Goal: Task Accomplishment & Management: Complete application form

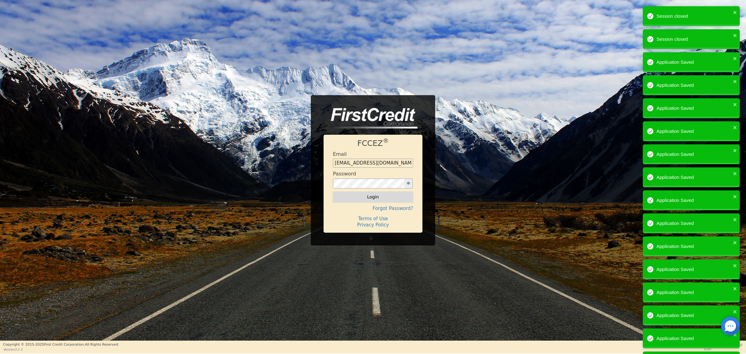
click at [374, 199] on button "Login" at bounding box center [373, 196] width 80 height 11
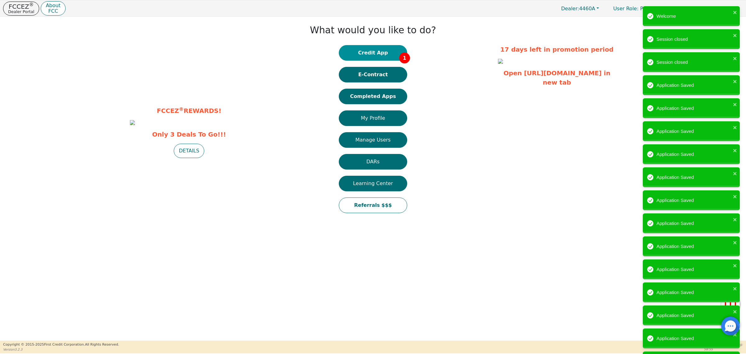
click at [378, 51] on button "Credit App 1" at bounding box center [373, 53] width 68 height 16
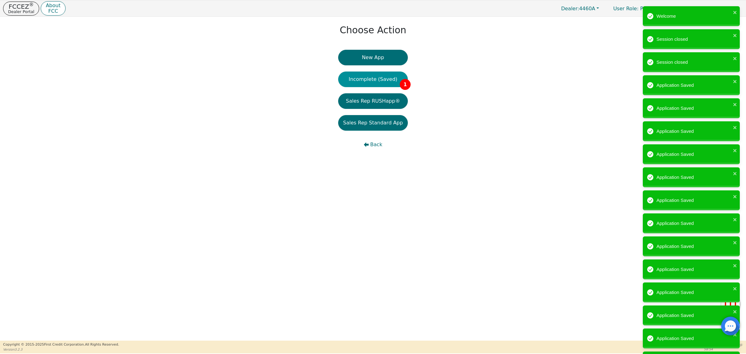
click at [387, 82] on button "Incomplete (Saved) 1" at bounding box center [373, 79] width 70 height 16
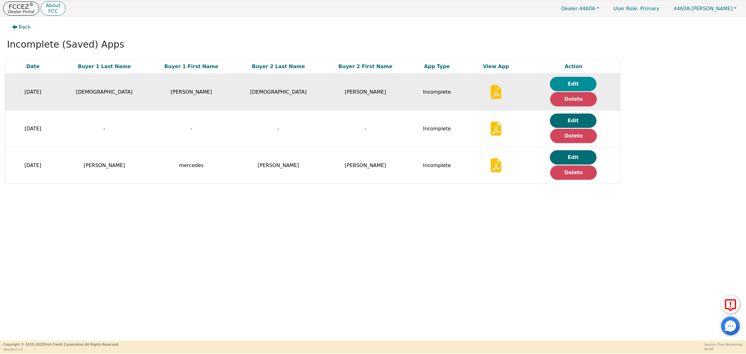
click at [573, 82] on button "Edit" at bounding box center [573, 84] width 47 height 14
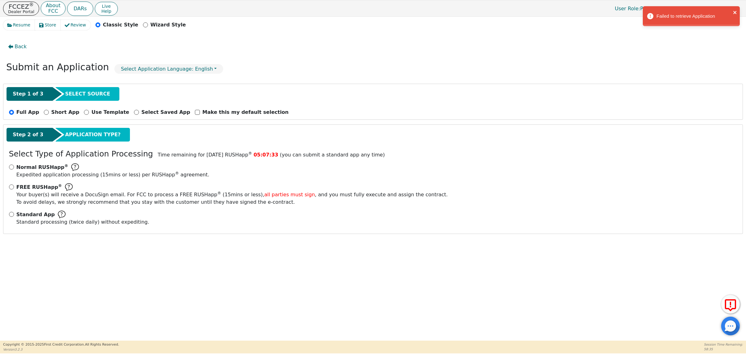
click at [734, 13] on icon "close" at bounding box center [734, 12] width 3 height 3
click at [16, 45] on span "Back" at bounding box center [21, 46] width 12 height 7
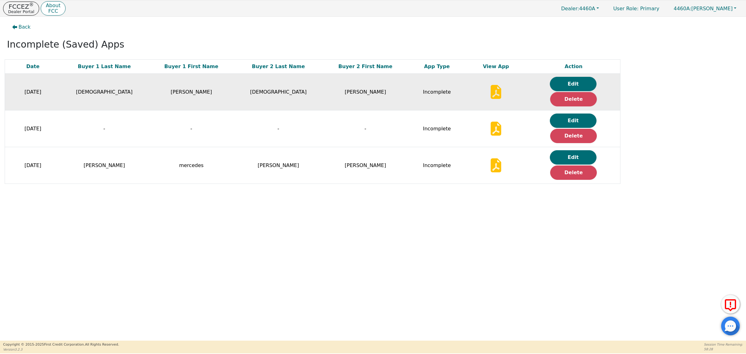
click at [494, 92] on icon at bounding box center [496, 92] width 11 height 14
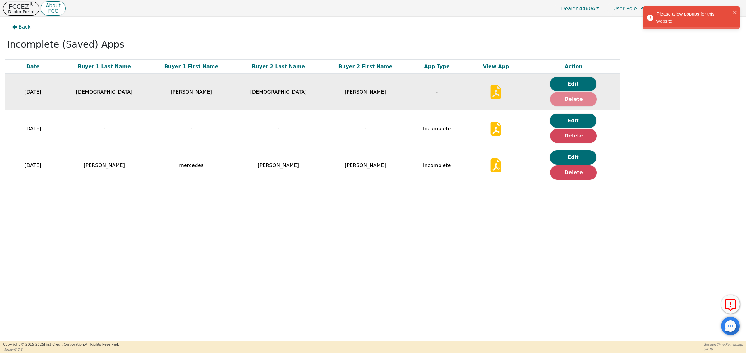
click at [572, 100] on button "Delete" at bounding box center [573, 99] width 47 height 14
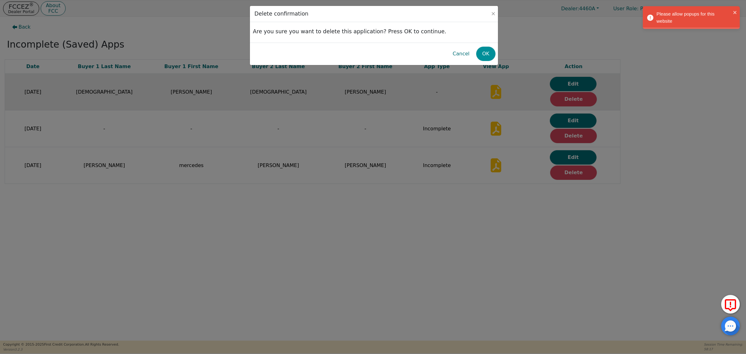
click at [485, 56] on button "OK" at bounding box center [486, 54] width 20 height 14
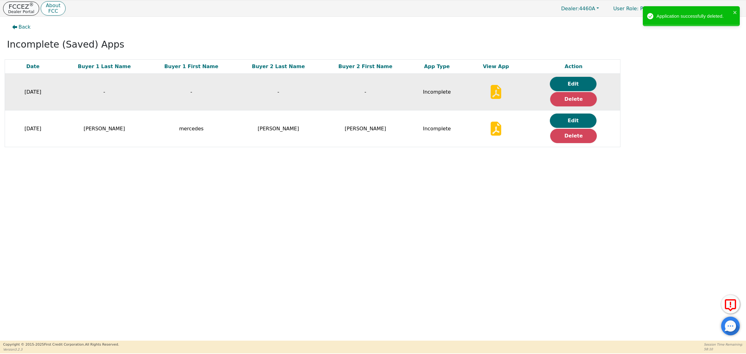
click at [22, 10] on p "Dealer Portal" at bounding box center [21, 12] width 26 height 4
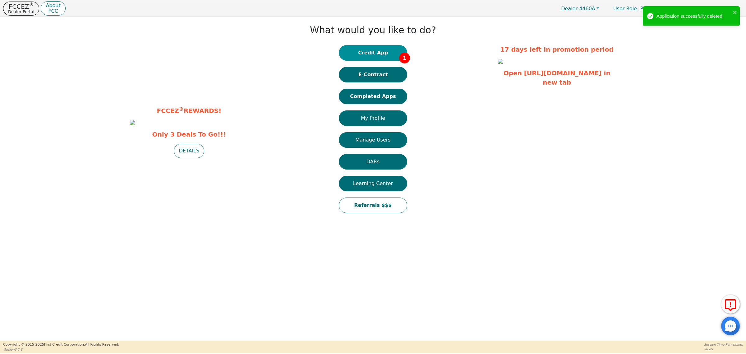
click at [371, 52] on button "Credit App 1" at bounding box center [373, 53] width 68 height 16
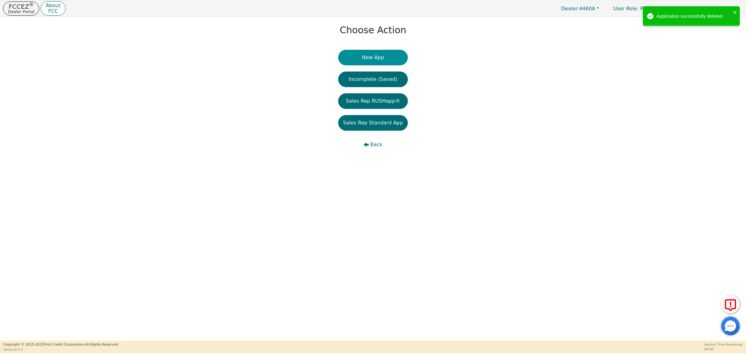
click at [384, 56] on button "New App" at bounding box center [373, 58] width 70 height 16
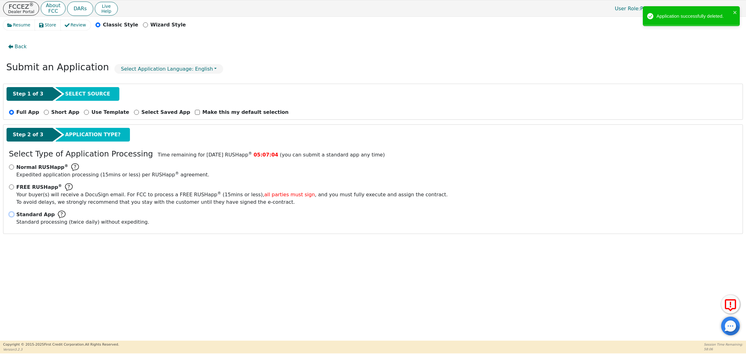
click at [12, 213] on input "Standard App Standard processing (twice daily) without expediting." at bounding box center [11, 214] width 5 height 5
radio input "true"
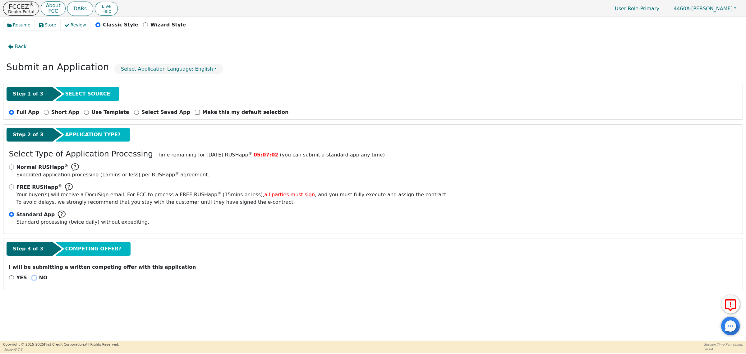
click at [32, 277] on input "NO" at bounding box center [34, 277] width 5 height 5
radio input "true"
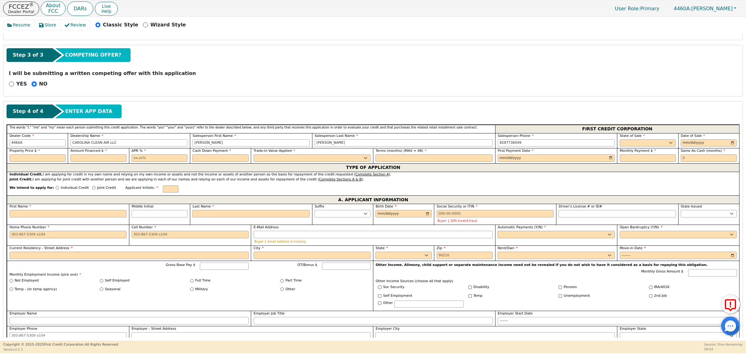
scroll to position [194, 0]
click at [639, 142] on select "AK AL AR AZ CA CO CT DC DE FL [GEOGRAPHIC_DATA] HI IA ID IL IN KS [GEOGRAPHIC_D…" at bounding box center [648, 142] width 56 height 7
select select "NC"
click at [620, 140] on select "AK AL AR AZ CA CO CT DC DE FL [GEOGRAPHIC_DATA] HI IA ID IL IN KS [GEOGRAPHIC_D…" at bounding box center [648, 142] width 56 height 7
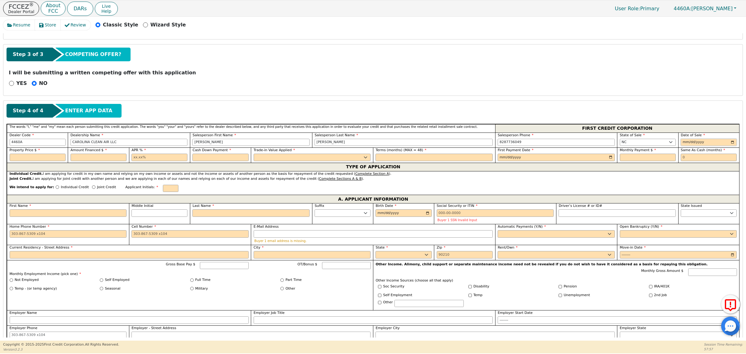
click at [731, 144] on input "date" at bounding box center [709, 142] width 56 height 7
type input "[DATE]"
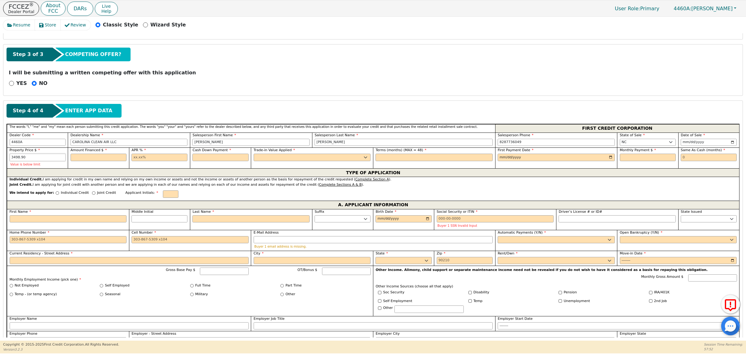
type input "3498.90"
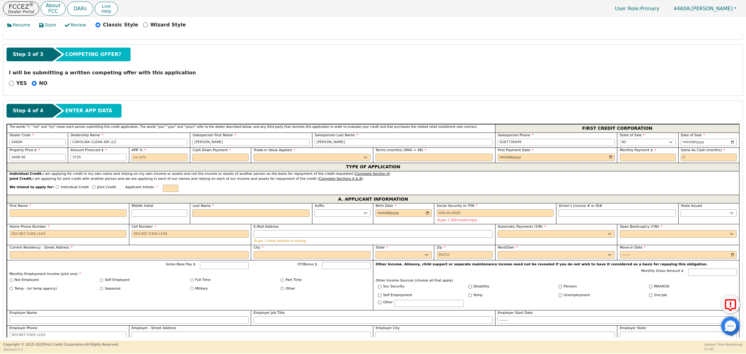
type input "3735.00"
type input "21.00"
type input "0.00"
select select "n"
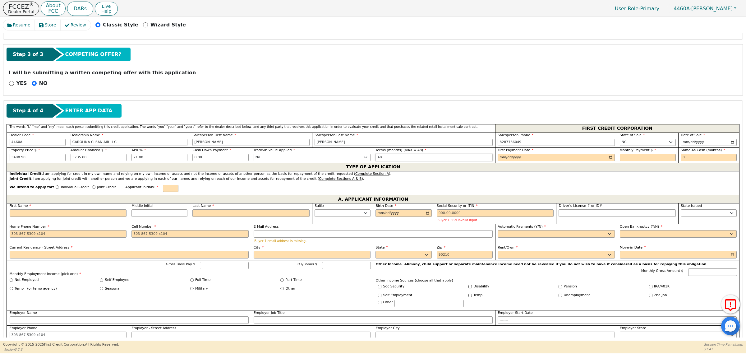
type input "48"
click at [610, 157] on input "date" at bounding box center [556, 157] width 117 height 7
type input "[DATE]"
type input "115.66"
type input "0"
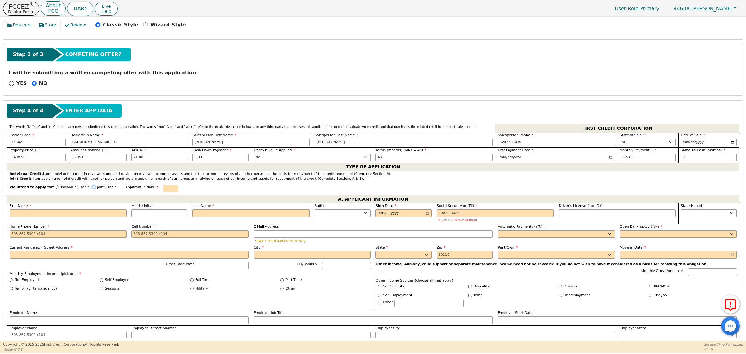
click at [92, 188] on input "Joint Credit" at bounding box center [93, 186] width 3 height 3
radio input "true"
click at [163, 190] on input "text" at bounding box center [171, 188] width 16 height 7
type input "pjp"
type input "mhp"
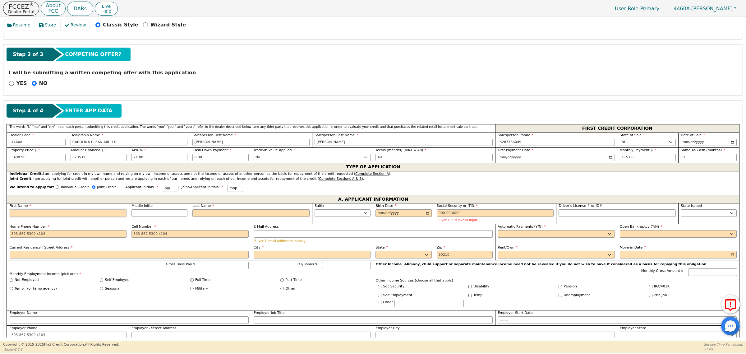
type input "P"
type input "p"
type input "pa"
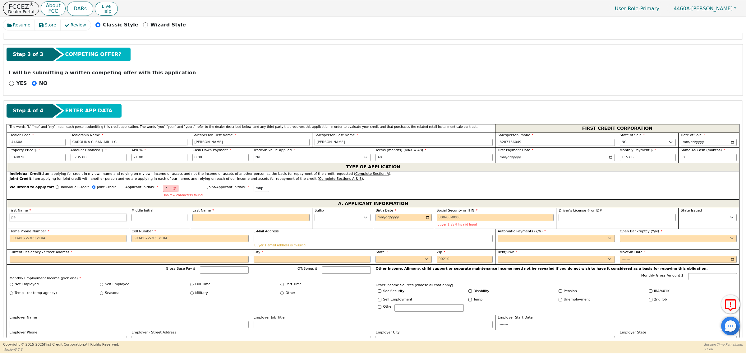
type input "pau"
type input "[PERSON_NAME]"
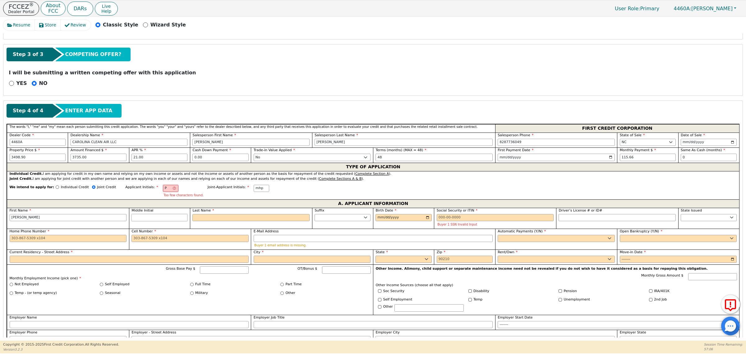
type input "PJ"
type input "j"
type input "[PERSON_NAME]"
type input "j"
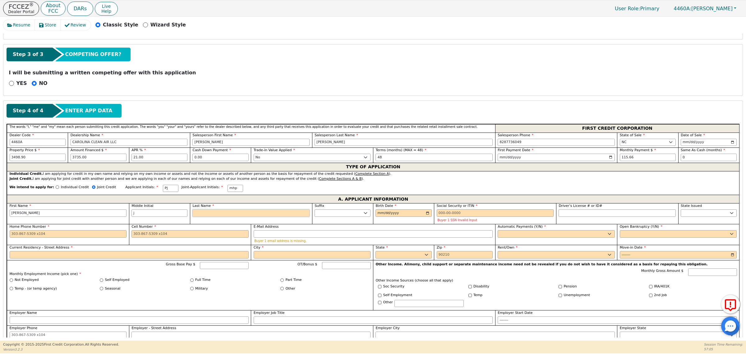
type input "PJP"
type input "p"
type input "[PERSON_NAME]"
type input "pr"
type input "[PERSON_NAME]"
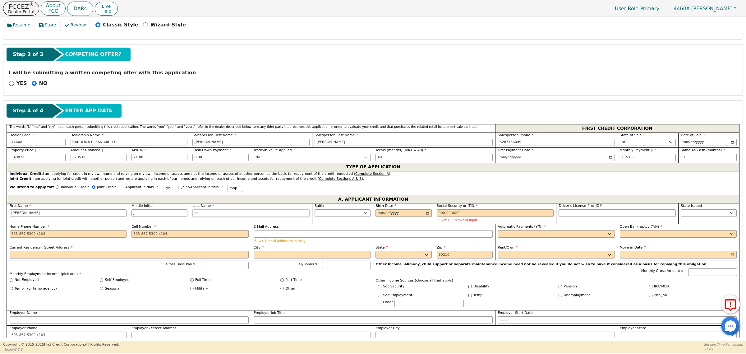
type input "pro"
type input "[PERSON_NAME]"
type input "prop"
type input "[PERSON_NAME]"
type input "props"
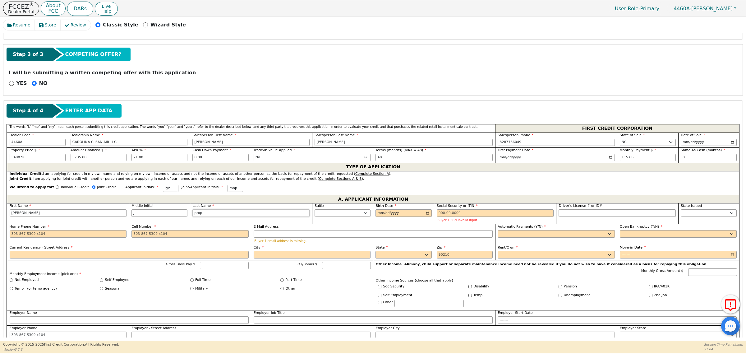
type input "[PERSON_NAME]"
type input "[DEMOGRAPHIC_DATA]"
type input "[PERSON_NAME]"
type input "[DEMOGRAPHIC_DATA]"
type input "[DATE]"
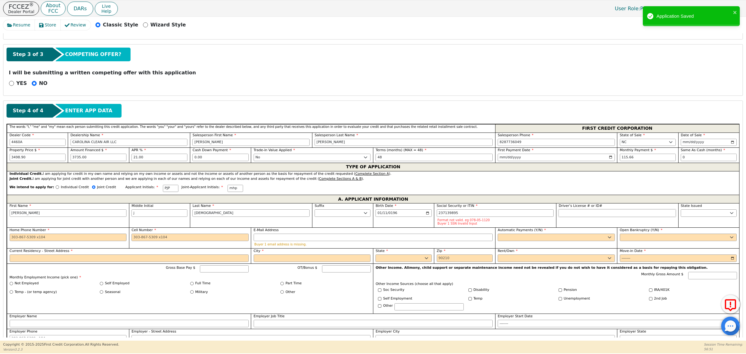
type input "***-**-9895"
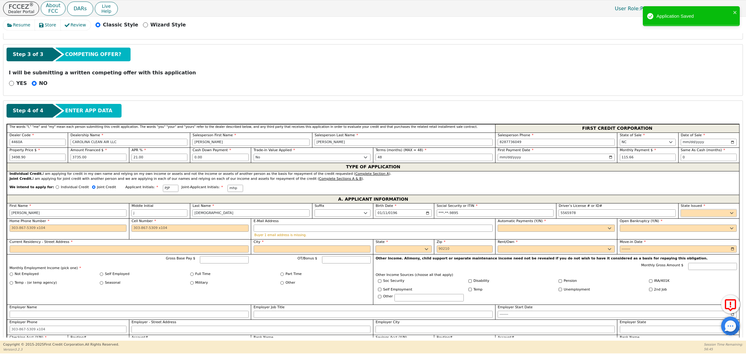
type input "*******"
select select "NC"
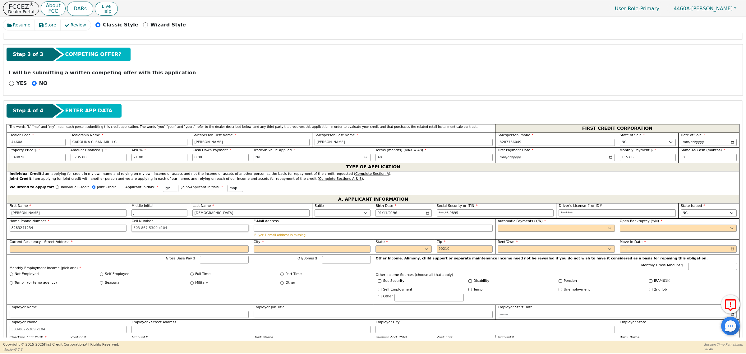
type input "[PHONE_NUMBER]"
type input "[EMAIL_ADDRESS][DOMAIN_NAME]"
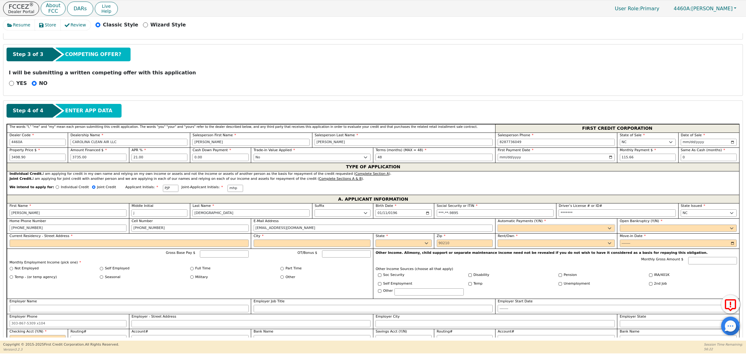
select select "y"
type input "[PERSON_NAME]"
select select "n"
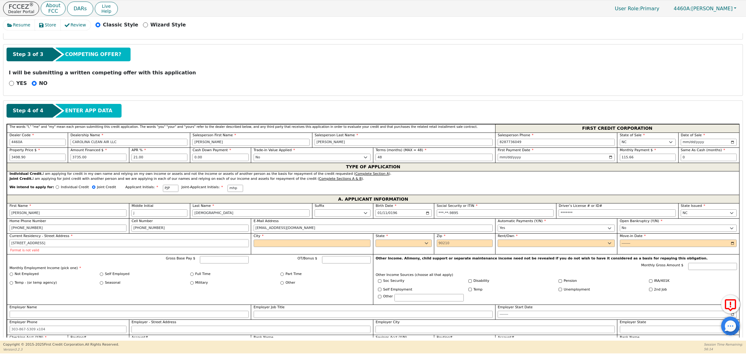
type input "[STREET_ADDRESS]"
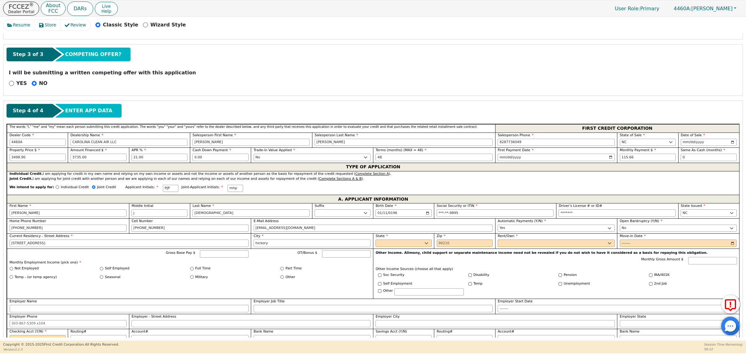
type input "hickory"
select select "NC"
type input "28602"
select select "Own"
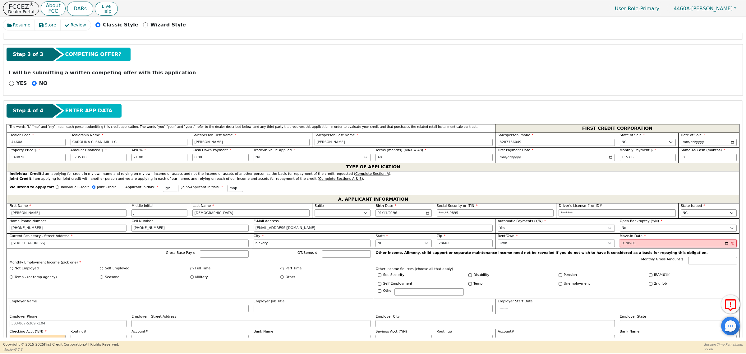
type input "1989-01"
click at [214, 257] on input "Gross Base Pay $" at bounding box center [224, 253] width 49 height 7
type input "350.00"
click at [281, 270] on input "Part Time" at bounding box center [281, 268] width 3 height 3
radio input "true"
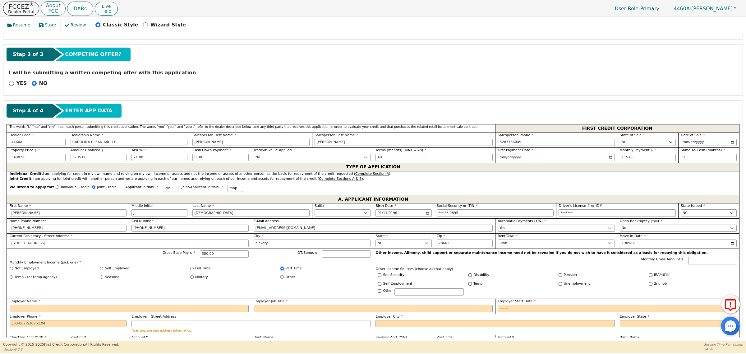
scroll to position [272, 0]
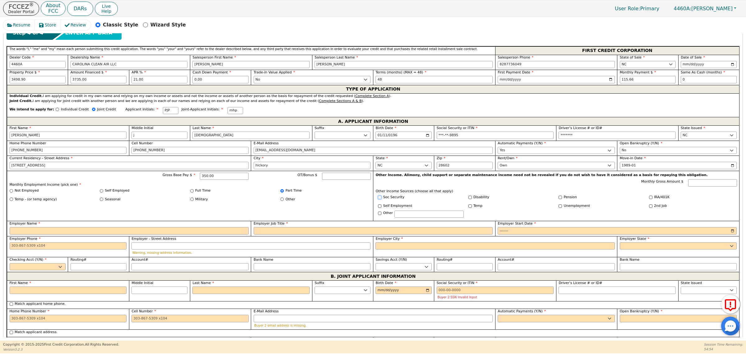
click at [380, 199] on input "Soc Security" at bounding box center [379, 197] width 3 height 3
checkbox input "true"
click at [719, 184] on input "Monthly Gross Amount $" at bounding box center [712, 182] width 49 height 7
type input "1113.00"
click at [140, 232] on input "Employer Name" at bounding box center [129, 230] width 239 height 7
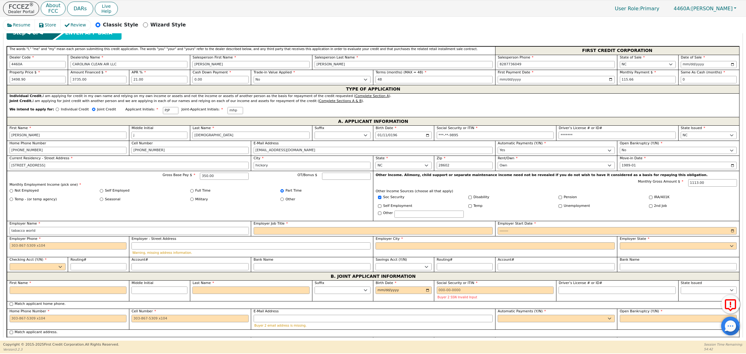
type input "tabacco world"
type input "driver"
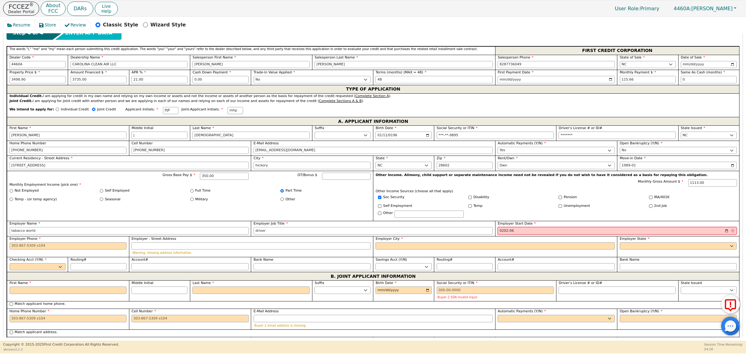
type input "2021-06"
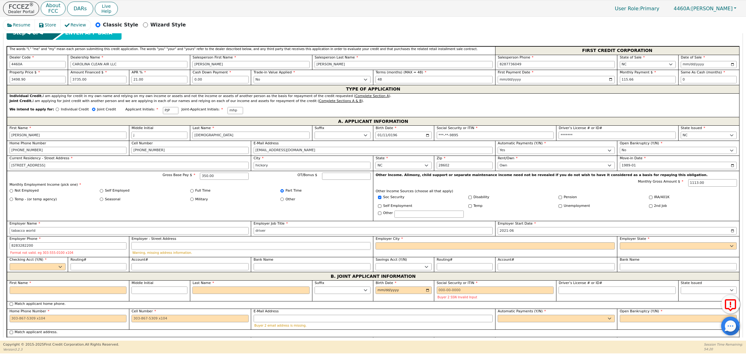
type input "[PHONE_NUMBER]"
type input "main st"
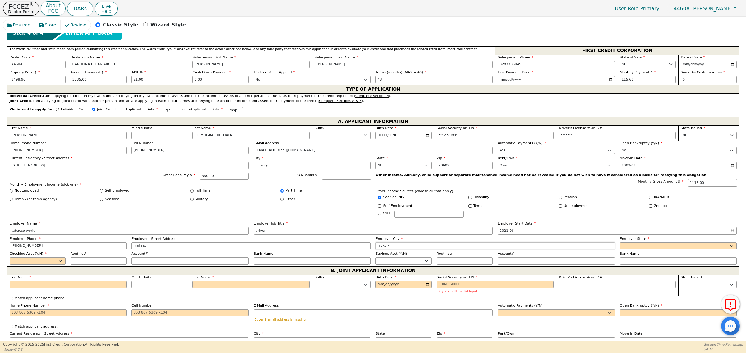
type input "hickory"
select select "NC"
select select "y"
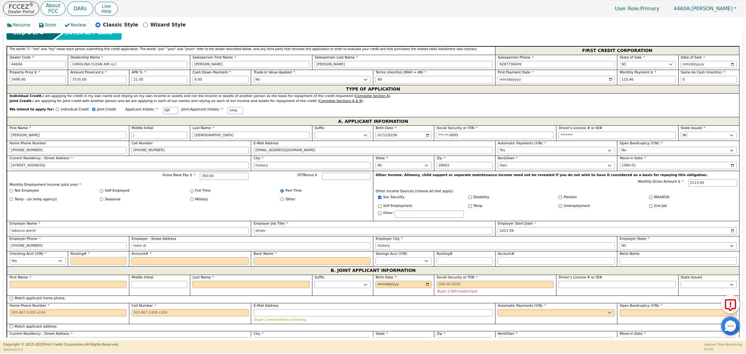
type input "2"
type input "*"
type input "25"
type input "**"
type input "253"
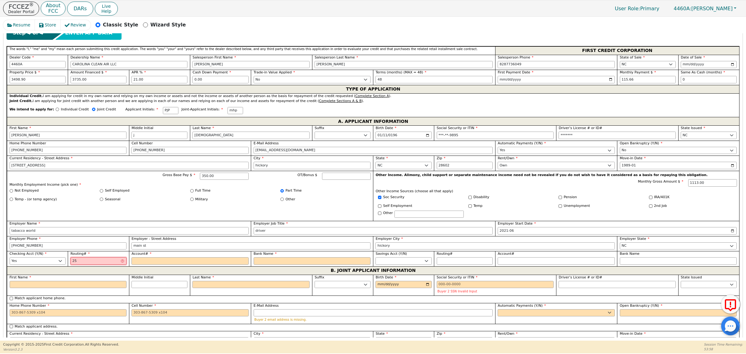
type input "***"
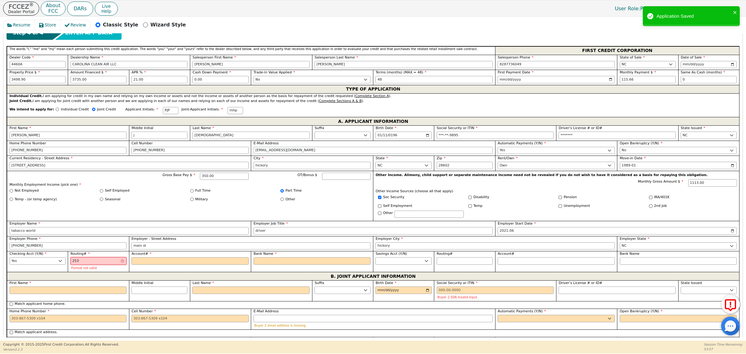
type input "2531"
type input "****"
type input "25317"
type input "*****"
type input "253177"
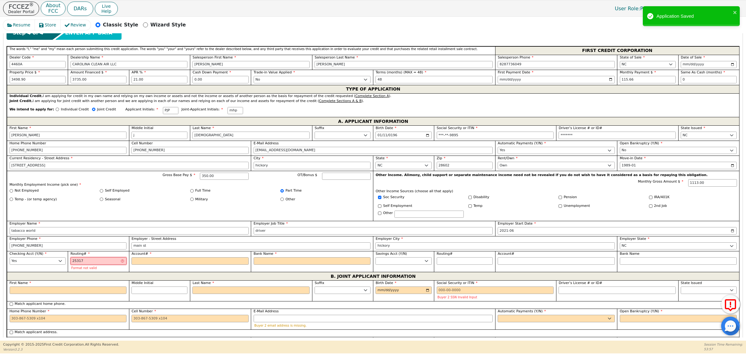
type input "******"
type input "2531777"
type input "*******"
type input "25317779"
type input "********"
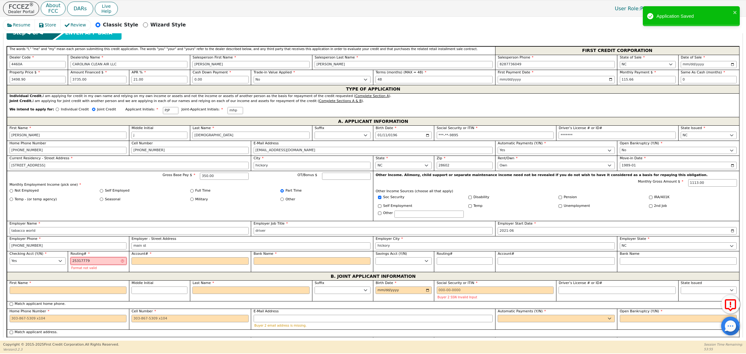
type input "253177793"
type input "*********"
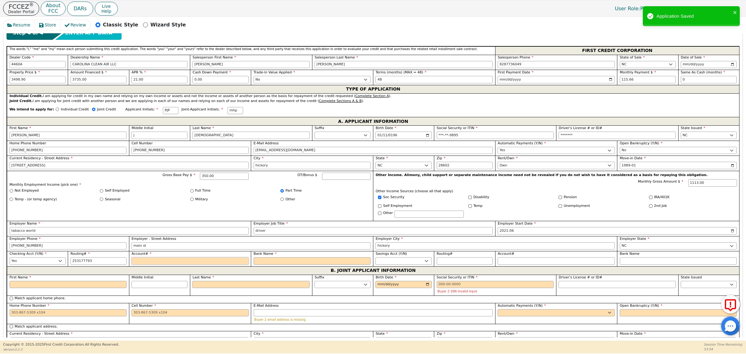
type input "*********"
type input "0"
type input "*"
type input "00"
type input "**"
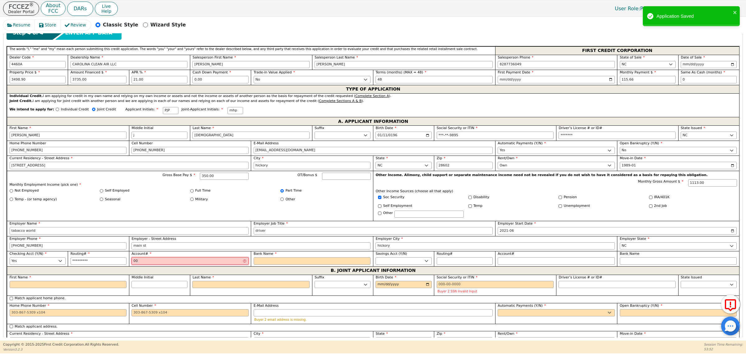
type input "004"
type input "***"
type input "0040"
type input "****"
type input "00406"
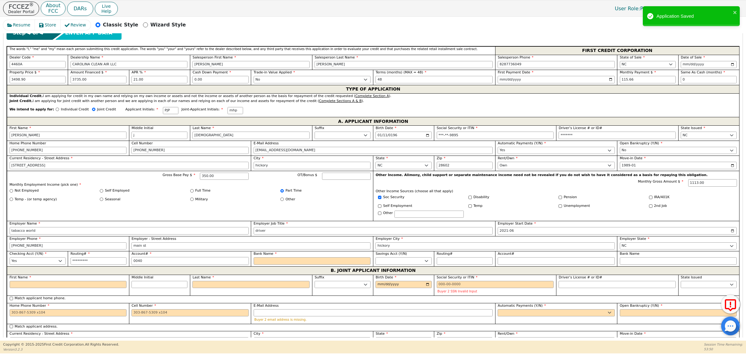
type input "*****"
type input "004067"
type input "******"
type input "0040671"
type input "*******"
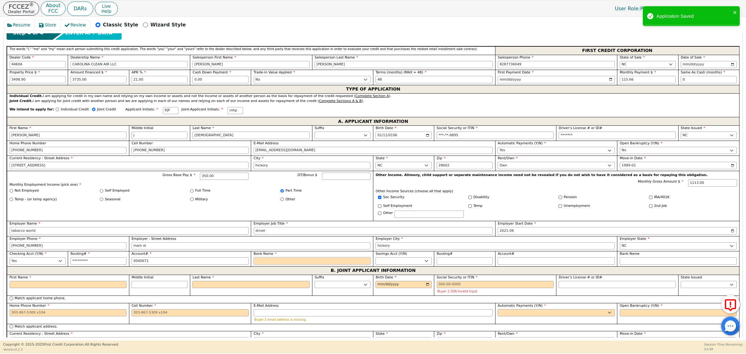
type input "*******"
type input "m"
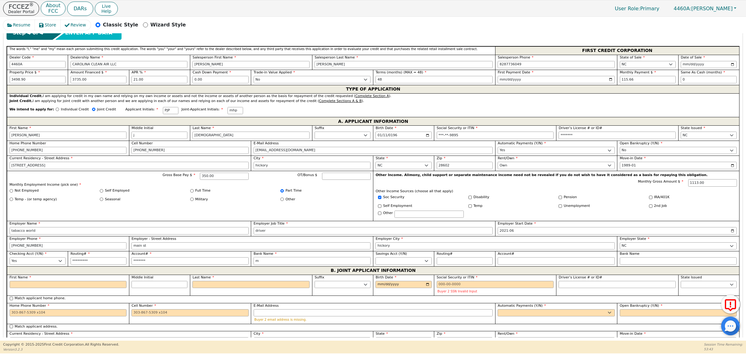
click at [278, 262] on input "m" at bounding box center [312, 260] width 117 height 7
type input "members credit union"
click at [387, 263] on select "Yes No" at bounding box center [403, 260] width 56 height 7
select select "n"
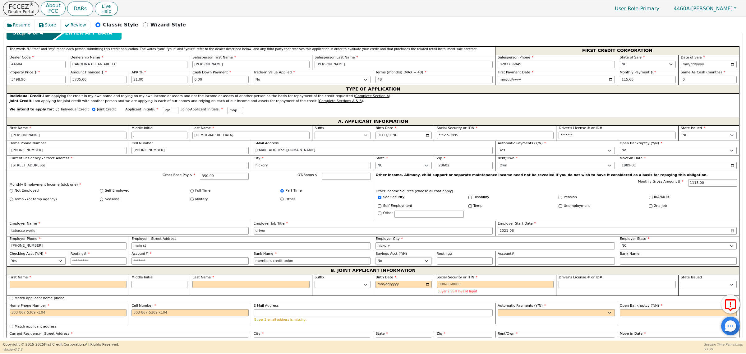
click at [375, 260] on select "Yes No" at bounding box center [403, 260] width 56 height 7
click at [28, 286] on input "First Name" at bounding box center [68, 284] width 117 height 7
type input "m"
type input "M"
type input "m"
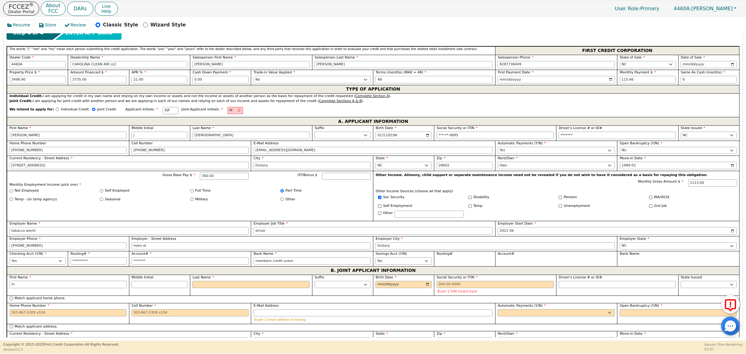
type input "me"
type input "[PERSON_NAME]"
type input "meli"
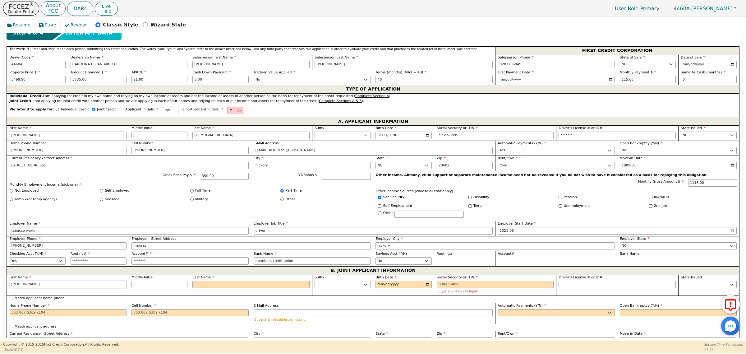
type input "meli"
type input "[PERSON_NAME]"
type input "melind"
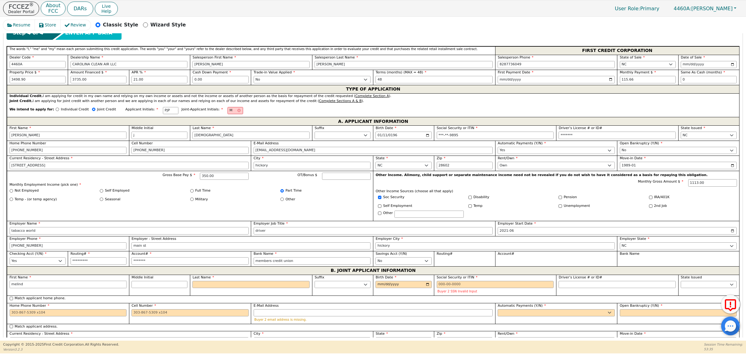
type input "[PERSON_NAME]"
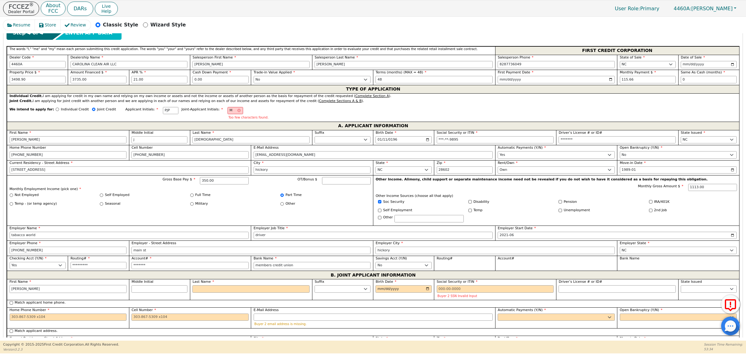
type input "[PERSON_NAME]"
type input "h"
type input "MH"
type input "[PERSON_NAME]"
type input "h"
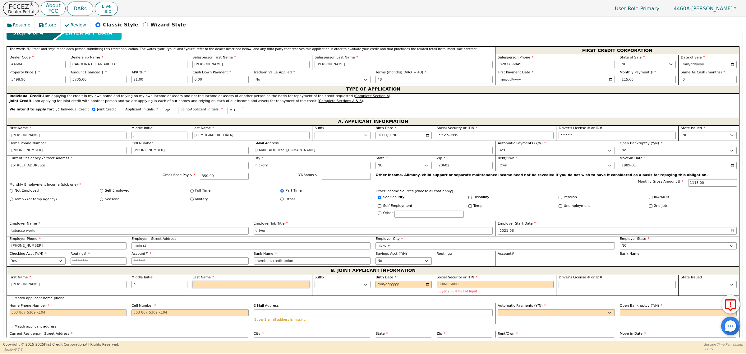
type input "p"
type input "MHP"
type input "[PERSON_NAME]"
type input "pr"
type input "[PERSON_NAME]"
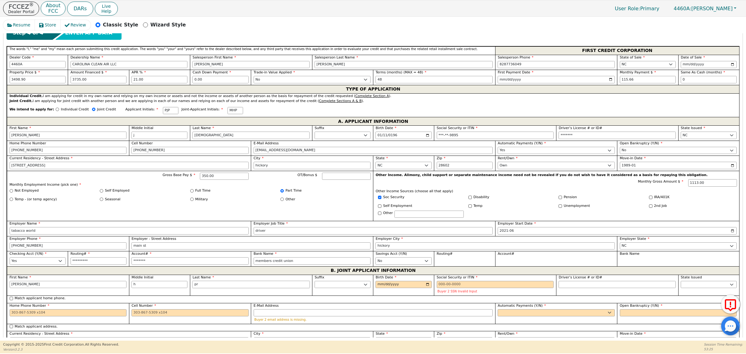
type input "pro"
type input "[PERSON_NAME] h pro"
type input "prop"
type input "[PERSON_NAME]"
type input "props"
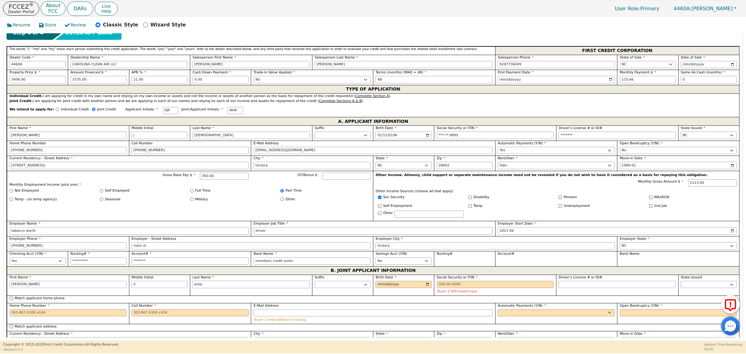
type input "[PERSON_NAME] props"
type input "[DEMOGRAPHIC_DATA]"
type input "[PERSON_NAME][DEMOGRAPHIC_DATA]"
type input "[DEMOGRAPHIC_DATA]"
type input "[DATE]"
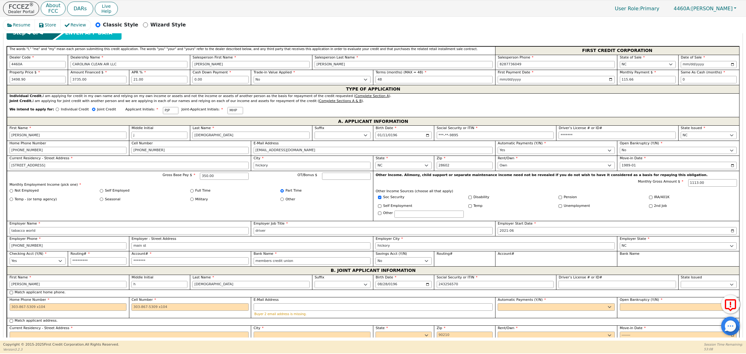
type input "***-**-6570"
type input "*******"
select select "NC"
type input "[PHONE_NUMBER]"
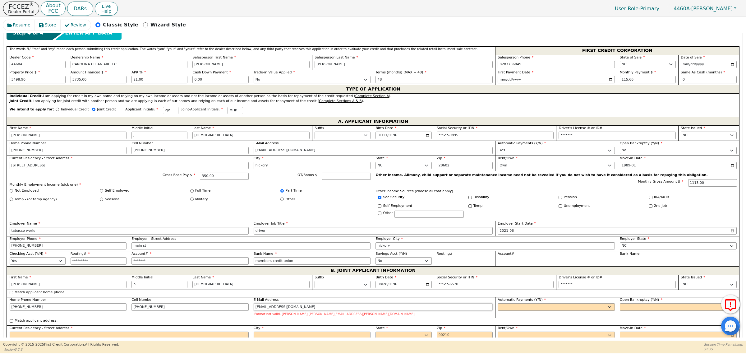
type input "[EMAIL_ADDRESS][DOMAIN_NAME]"
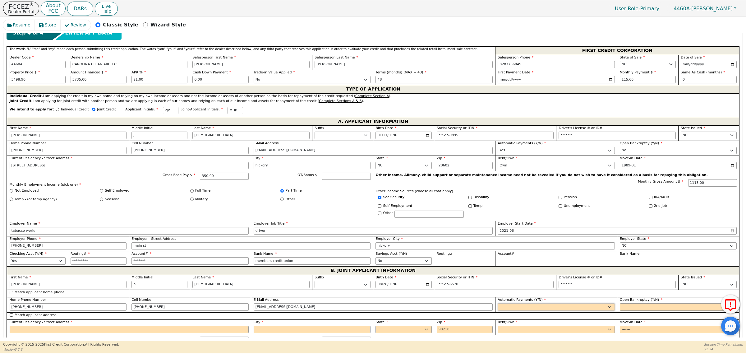
select select "y"
type input "[PERSON_NAME][DEMOGRAPHIC_DATA]"
select select "n"
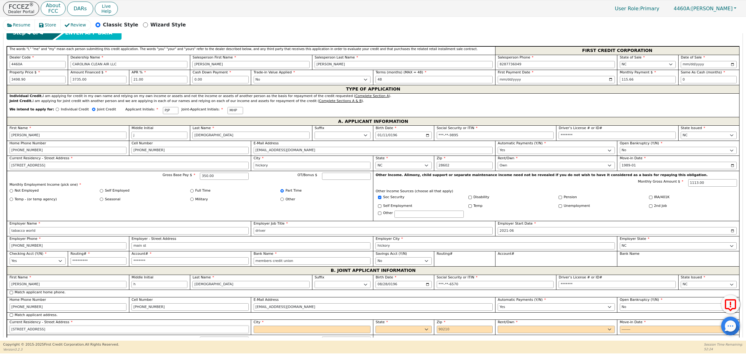
type input "[STREET_ADDRESS]"
type input "hickory"
select select "NC"
type input "28602"
select select "Own"
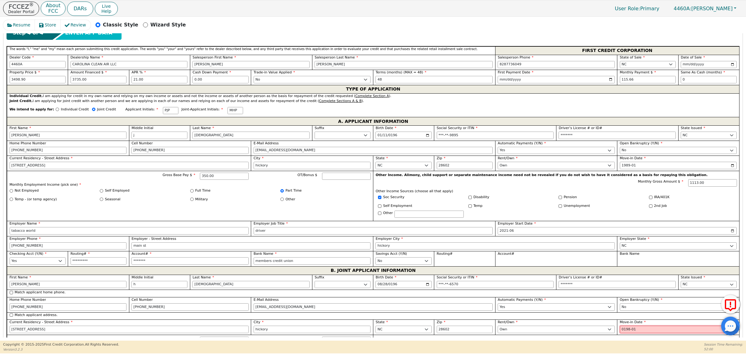
type input "1989-01"
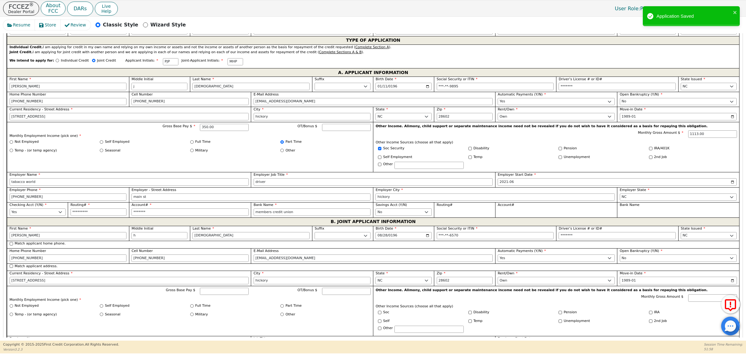
scroll to position [350, 0]
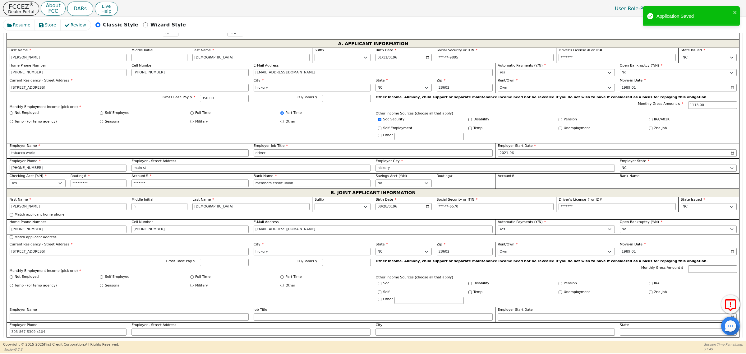
click at [377, 287] on div "Soc" at bounding box center [421, 284] width 90 height 7
click at [379, 285] on input "Soc" at bounding box center [379, 283] width 3 height 3
checkbox input "true"
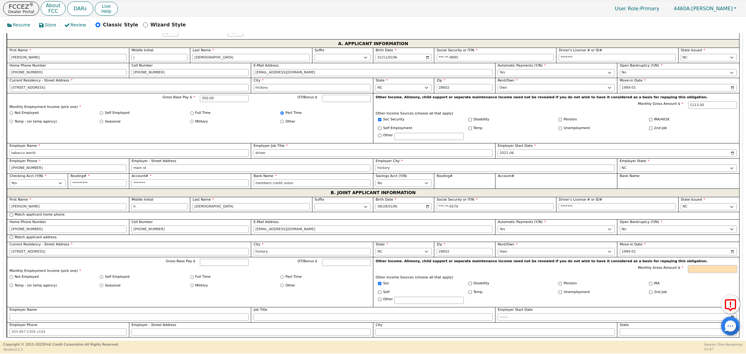
click at [725, 273] on input "Monthly Gross Amount $" at bounding box center [712, 268] width 49 height 7
type input "1000.00"
click at [518, 280] on p "Other Income Sources (choose all that apply)" at bounding box center [556, 277] width 361 height 5
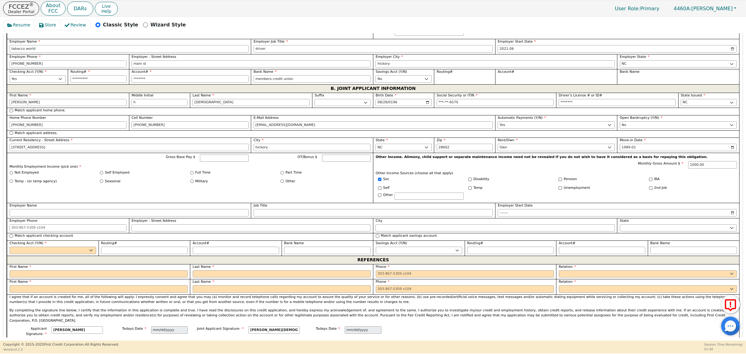
scroll to position [466, 0]
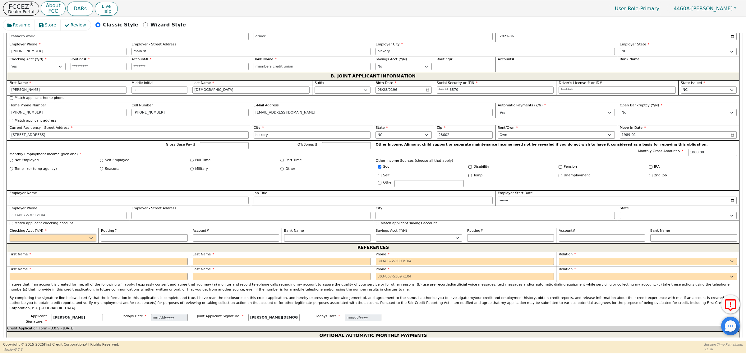
click at [72, 242] on select "Yes No" at bounding box center [53, 237] width 87 height 7
select select "y"
click at [10, 239] on select "Yes No" at bounding box center [53, 237] width 87 height 7
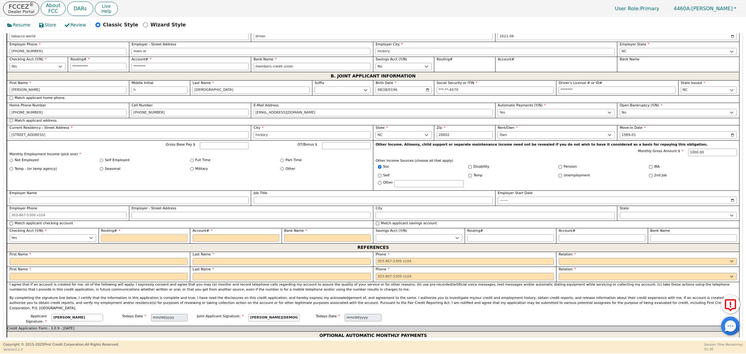
click at [123, 242] on input "Routing#" at bounding box center [144, 237] width 87 height 7
type input "2"
type input "*"
type input "25"
type input "**"
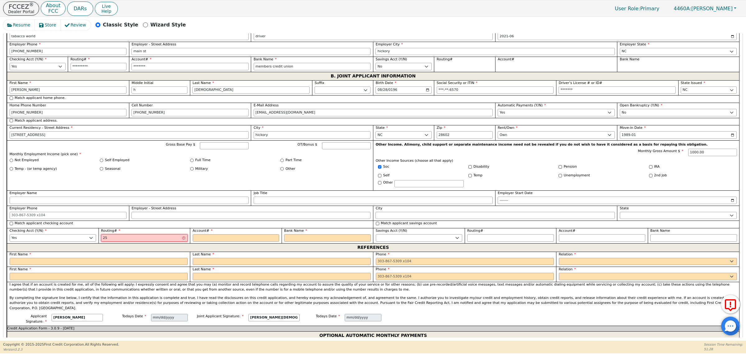
type input "253"
type input "***"
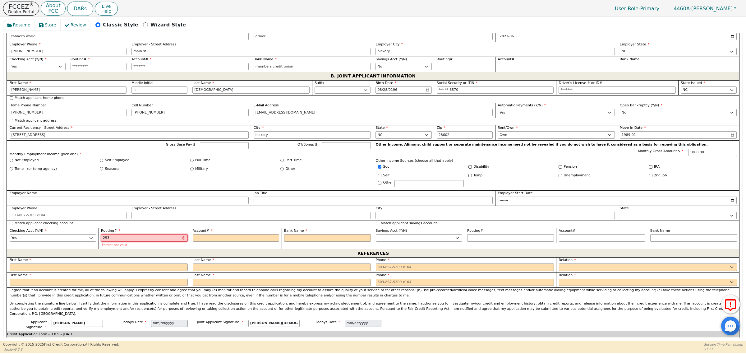
type input "2531"
type input "****"
type input "25317"
type input "*****"
type input "253177"
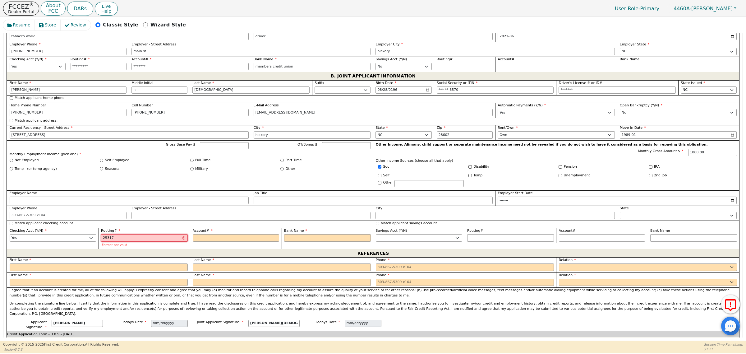
type input "******"
type input "2531777"
type input "*******"
type input "25317779"
type input "********"
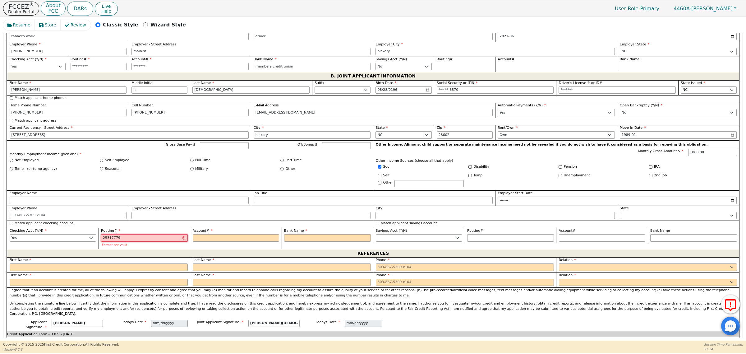
type input "253177793"
type input "*********"
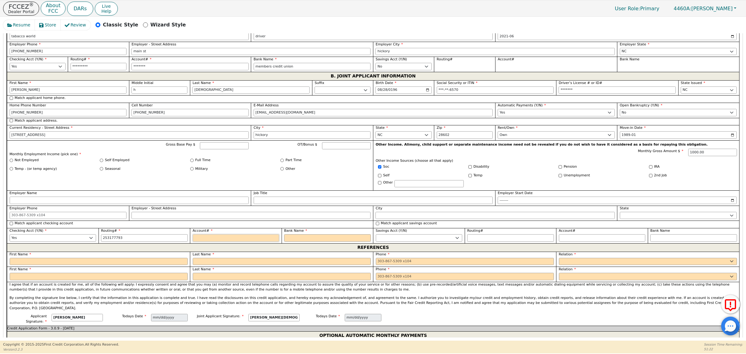
type input "*********"
type input "0"
type input "*"
type input "00"
type input "**"
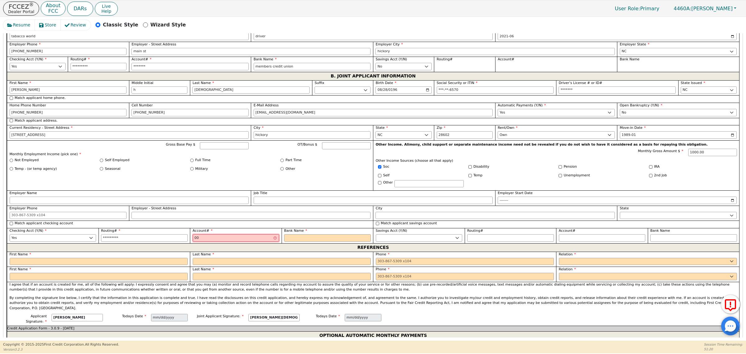
type input "004"
type input "***"
type input "0040"
type input "****"
type input "00406"
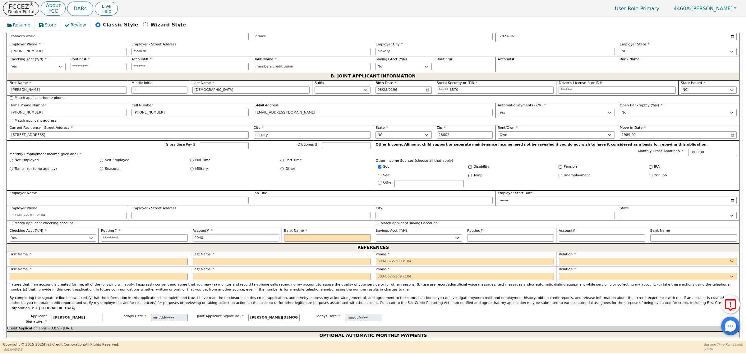
type input "*****"
type input "004067"
type input "******"
type input "0040671"
type input "*******"
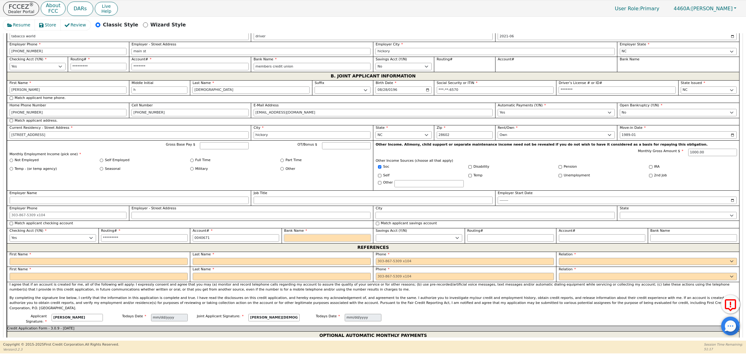
type input "*******"
type input "m"
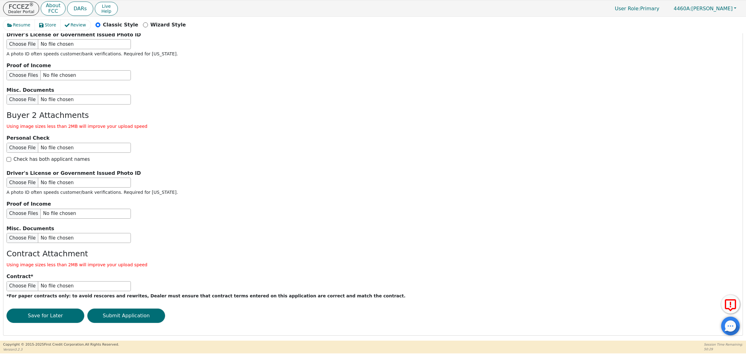
scroll to position [947, 0]
click at [141, 313] on button "Submit Application" at bounding box center [126, 315] width 78 height 14
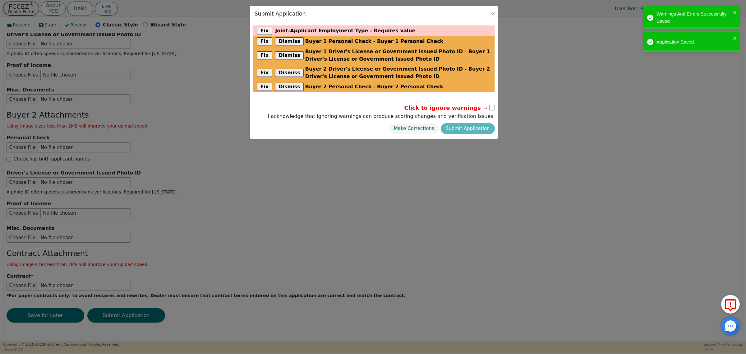
click at [491, 108] on input "checkbox" at bounding box center [492, 108] width 6 height 6
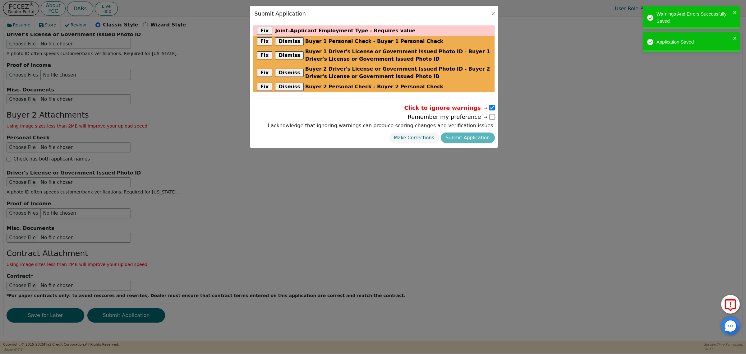
click at [464, 140] on div "Make Corrections Submit Application" at bounding box center [380, 138] width 228 height 14
click at [462, 137] on div "Make Corrections Submit Application" at bounding box center [380, 138] width 228 height 14
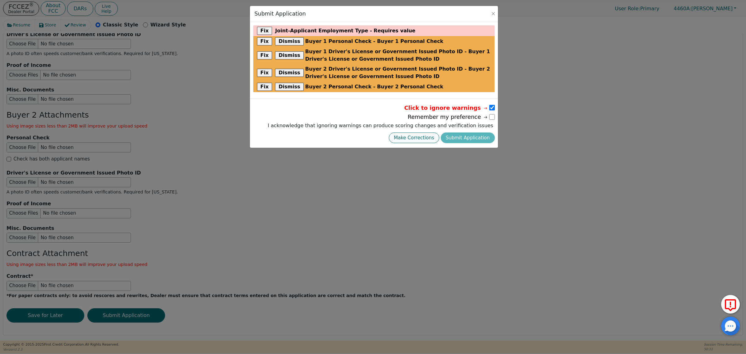
click at [418, 139] on button "Make Corrections" at bounding box center [414, 137] width 50 height 11
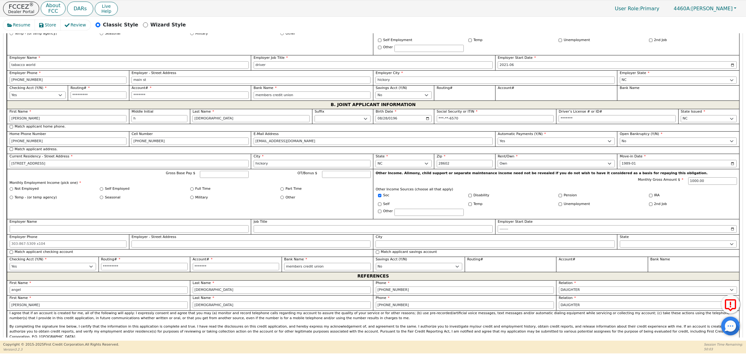
scroll to position [442, 0]
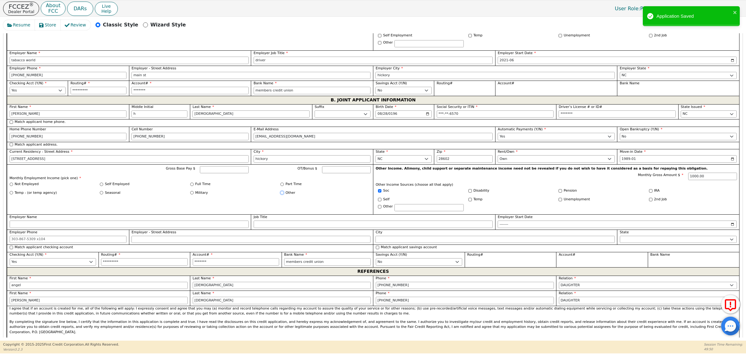
click at [280, 194] on input "Other" at bounding box center [281, 192] width 3 height 3
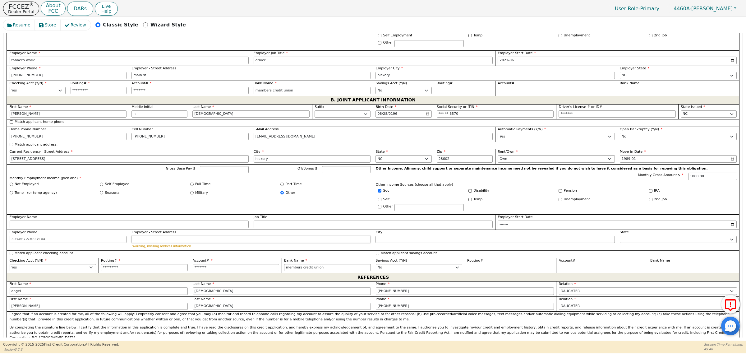
click at [157, 242] on input "Employer - Street Address" at bounding box center [250, 239] width 239 height 7
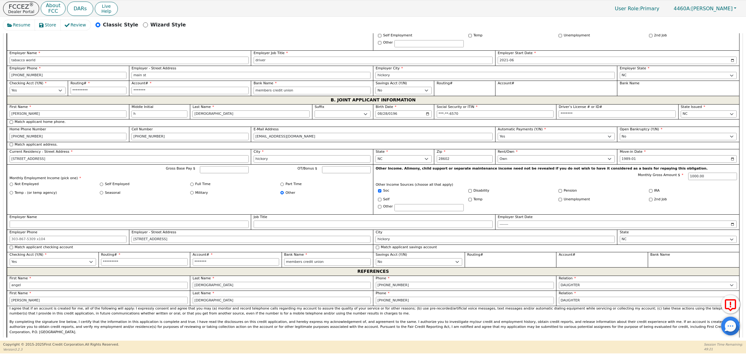
click at [294, 93] on input "members credit union" at bounding box center [312, 90] width 117 height 7
click at [315, 189] on div "Part Time" at bounding box center [325, 185] width 90 height 7
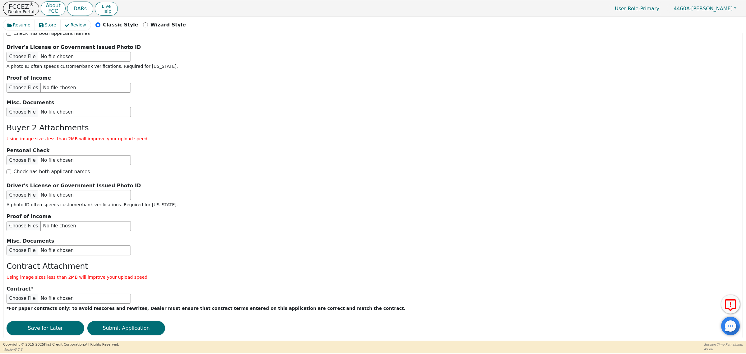
scroll to position [947, 0]
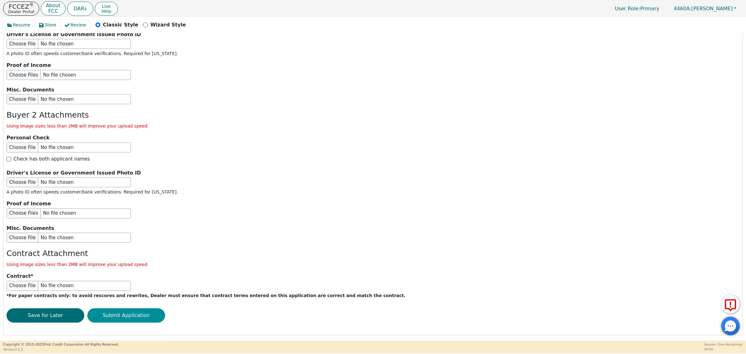
click at [138, 311] on button "Submit Application" at bounding box center [126, 315] width 78 height 14
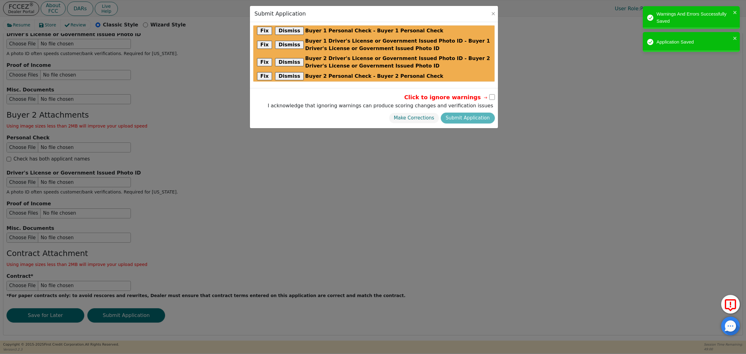
click at [490, 97] on input "checkbox" at bounding box center [492, 97] width 6 height 6
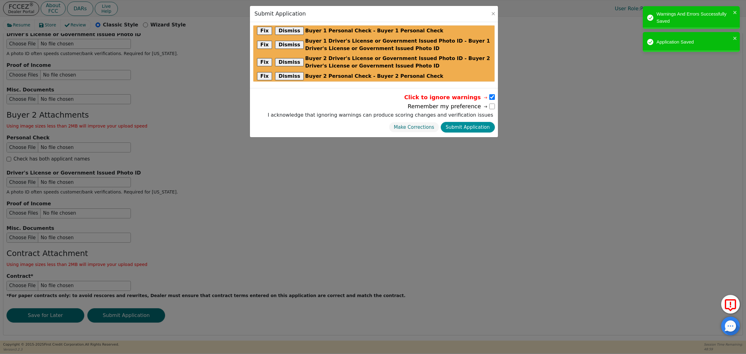
click at [478, 128] on button "Submit Application" at bounding box center [468, 127] width 54 height 11
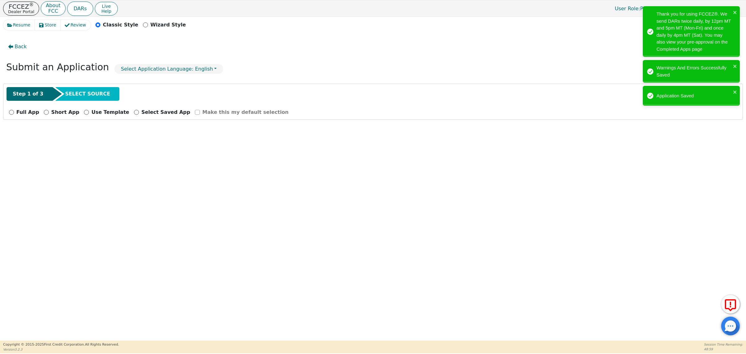
scroll to position [0, 0]
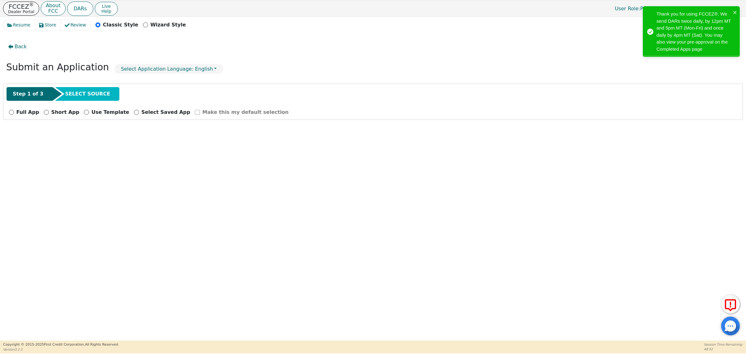
click at [19, 10] on p "Dealer Portal" at bounding box center [21, 12] width 26 height 4
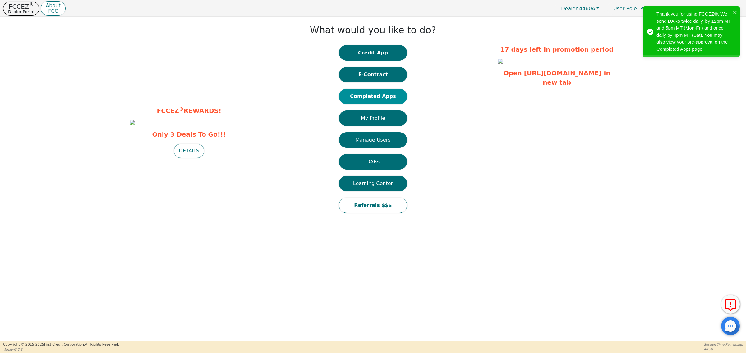
click at [362, 95] on button "Completed Apps" at bounding box center [373, 97] width 68 height 16
